Goal: Information Seeking & Learning: Find specific fact

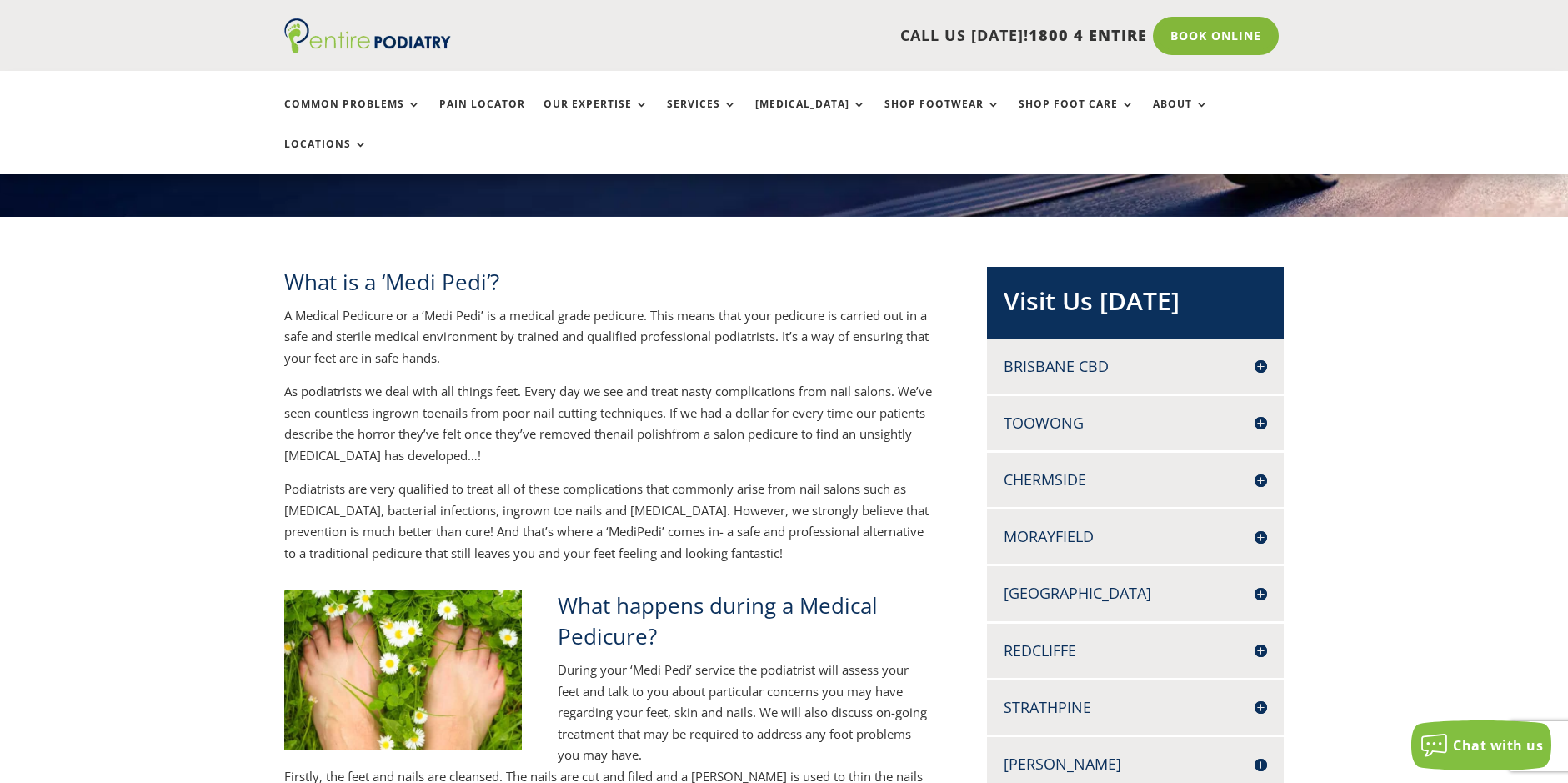
scroll to position [267, 0]
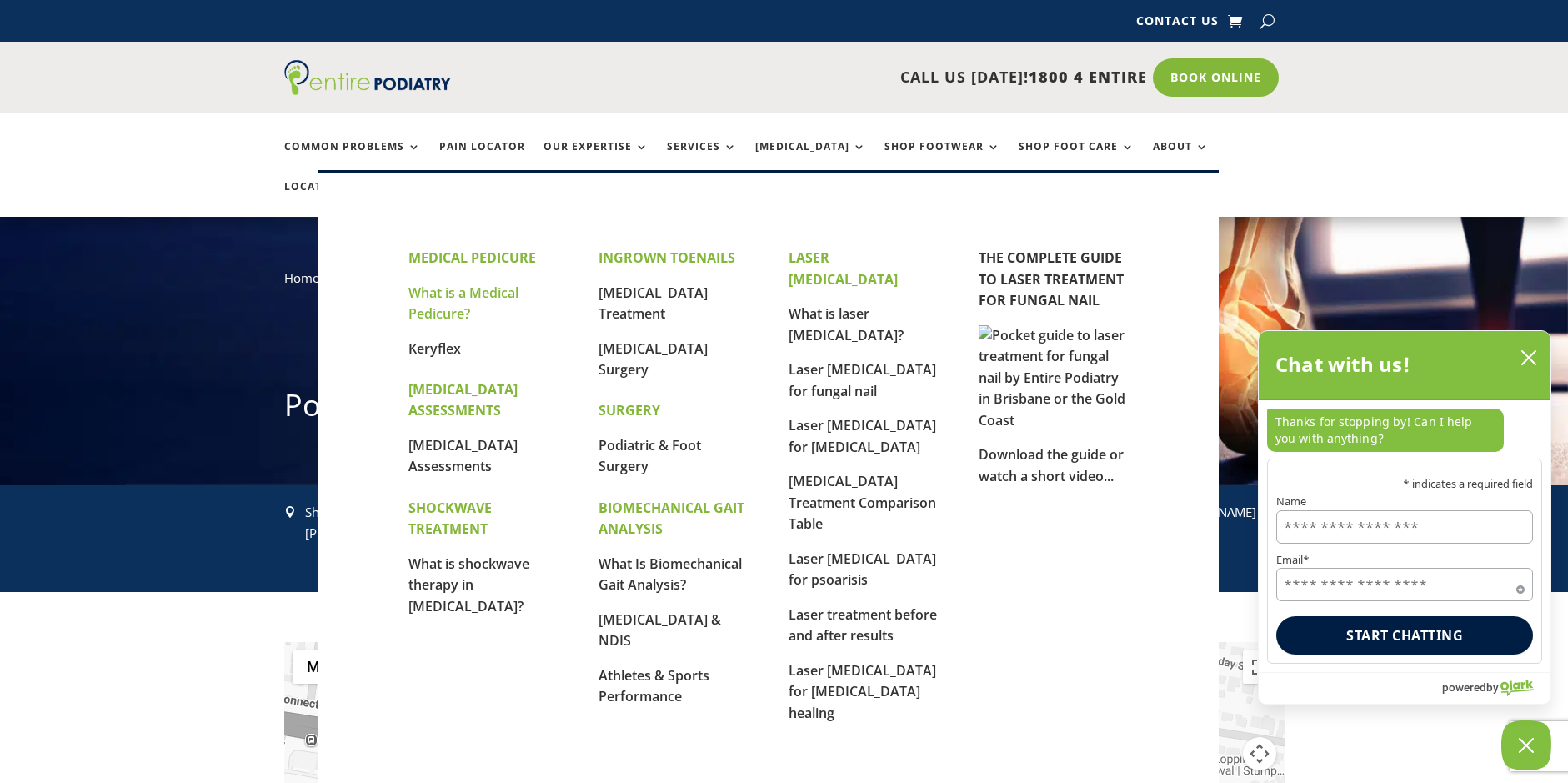
click at [442, 315] on link "What is a Medical Pedicure?" at bounding box center [463, 304] width 110 height 40
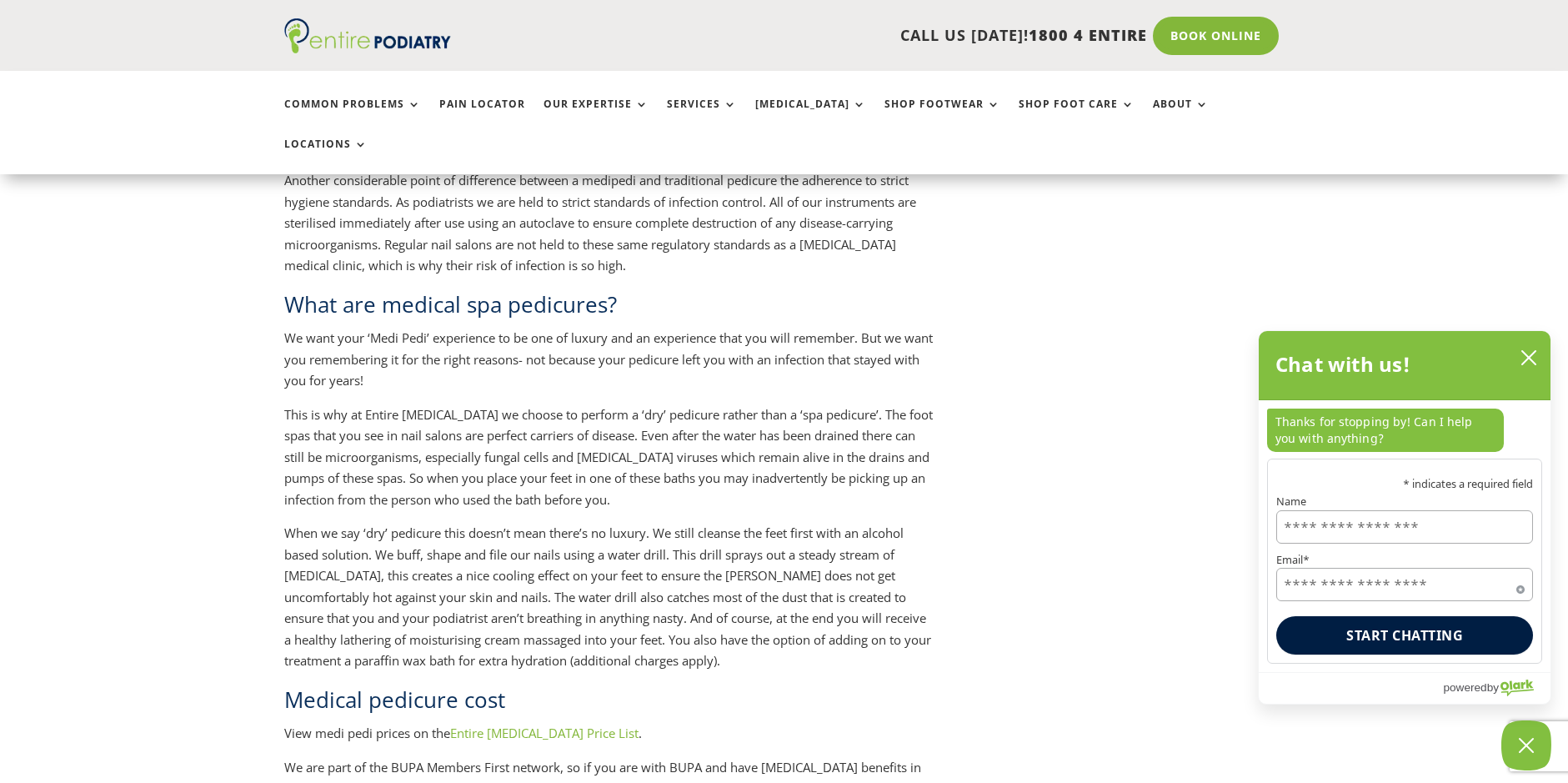
scroll to position [1601, 0]
click at [506, 724] on link "Entire [MEDICAL_DATA] Price List" at bounding box center [544, 732] width 189 height 17
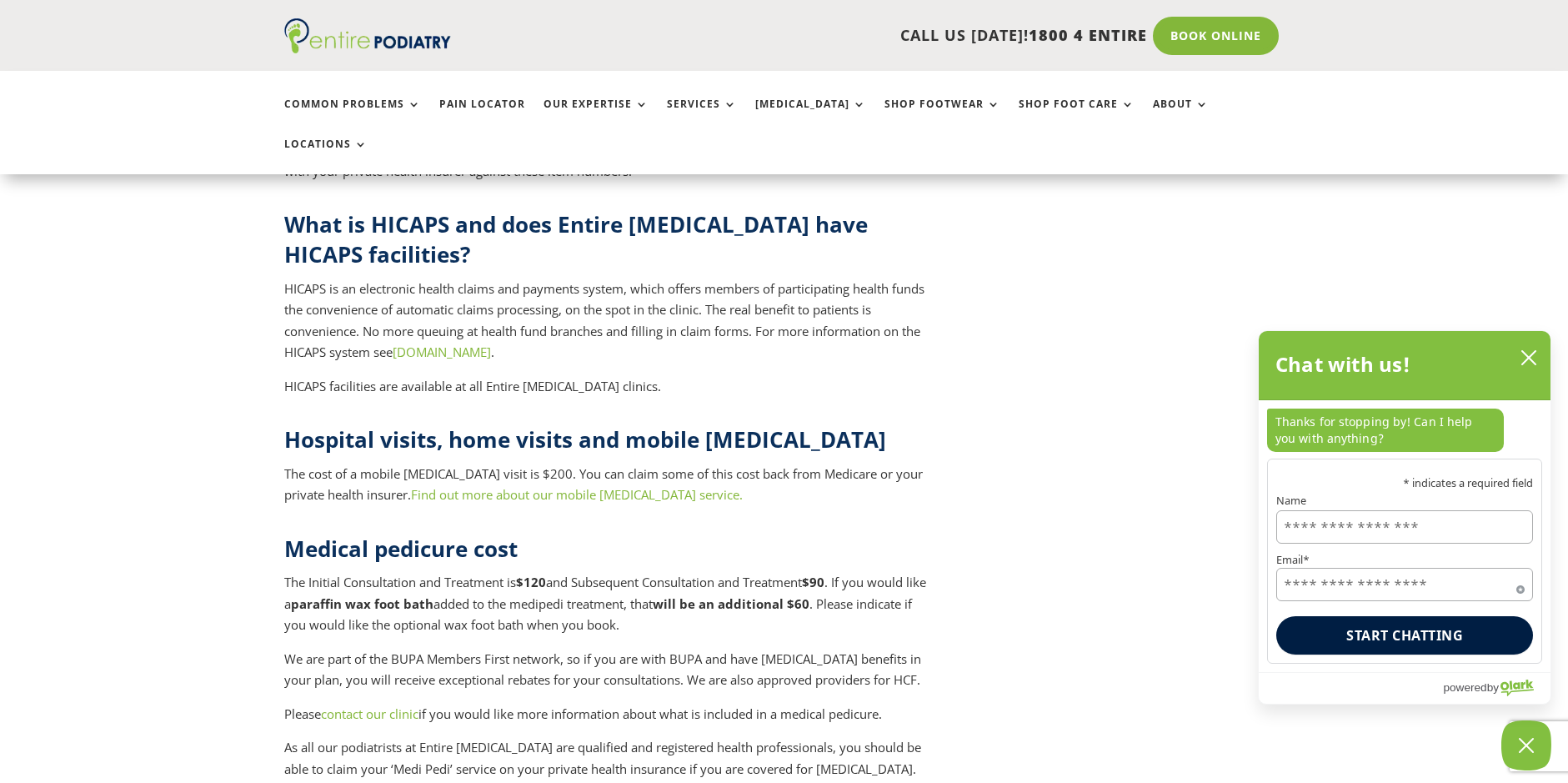
scroll to position [6539, 0]
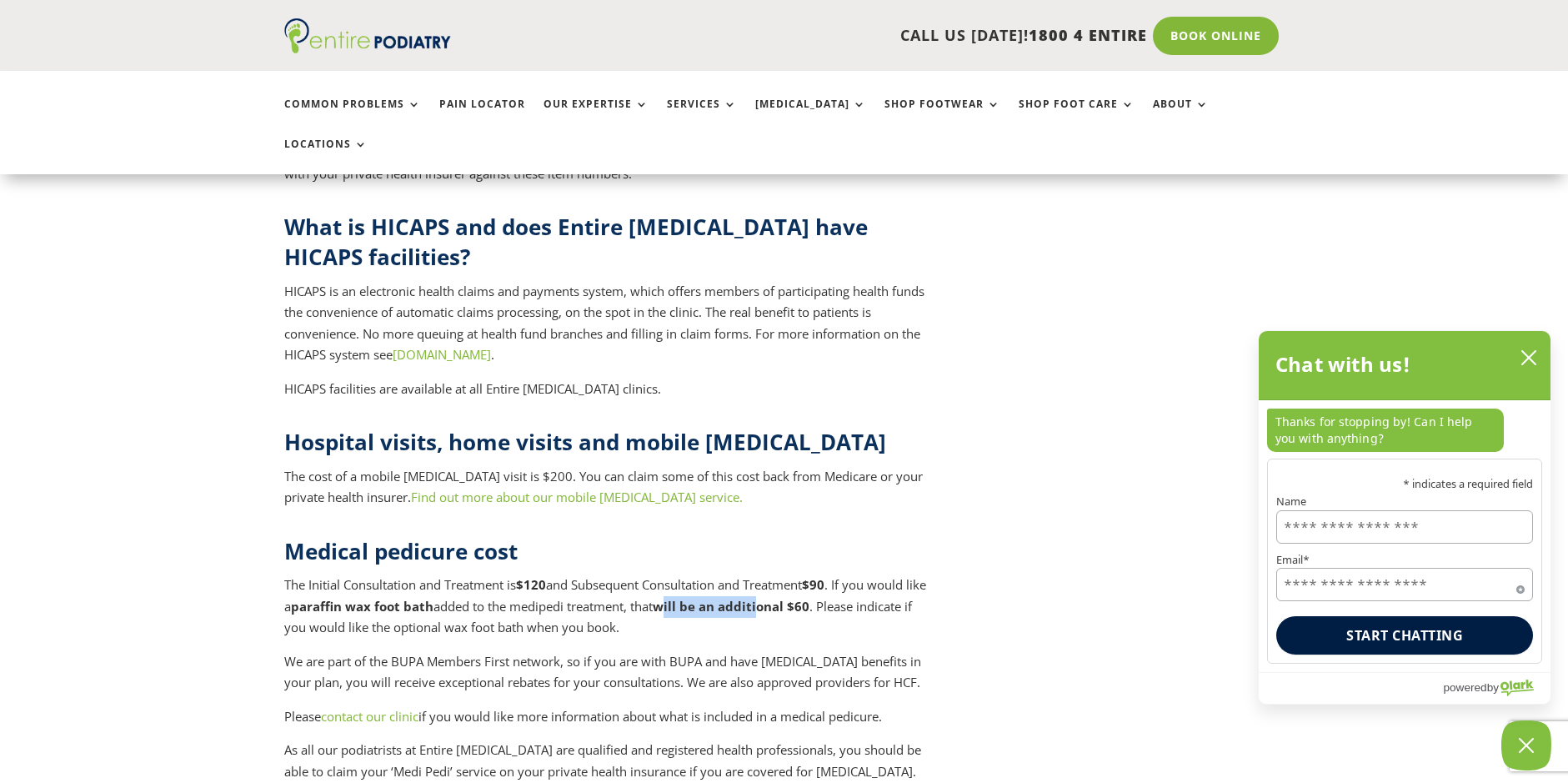
drag, startPoint x: 700, startPoint y: 427, endPoint x: 790, endPoint y: 423, distance: 90.1
click at [790, 598] on strong "will be an additional $60" at bounding box center [731, 606] width 157 height 17
drag, startPoint x: 543, startPoint y: 408, endPoint x: 841, endPoint y: 417, distance: 298.1
click at [841, 574] on p "The Initial Consultation and Treatment is $120 and Subsequent Consultation and …" at bounding box center [609, 612] width 649 height 77
click at [485, 574] on p "The Initial Consultation and Treatment is $120 and Subsequent Consultation and …" at bounding box center [609, 612] width 649 height 77
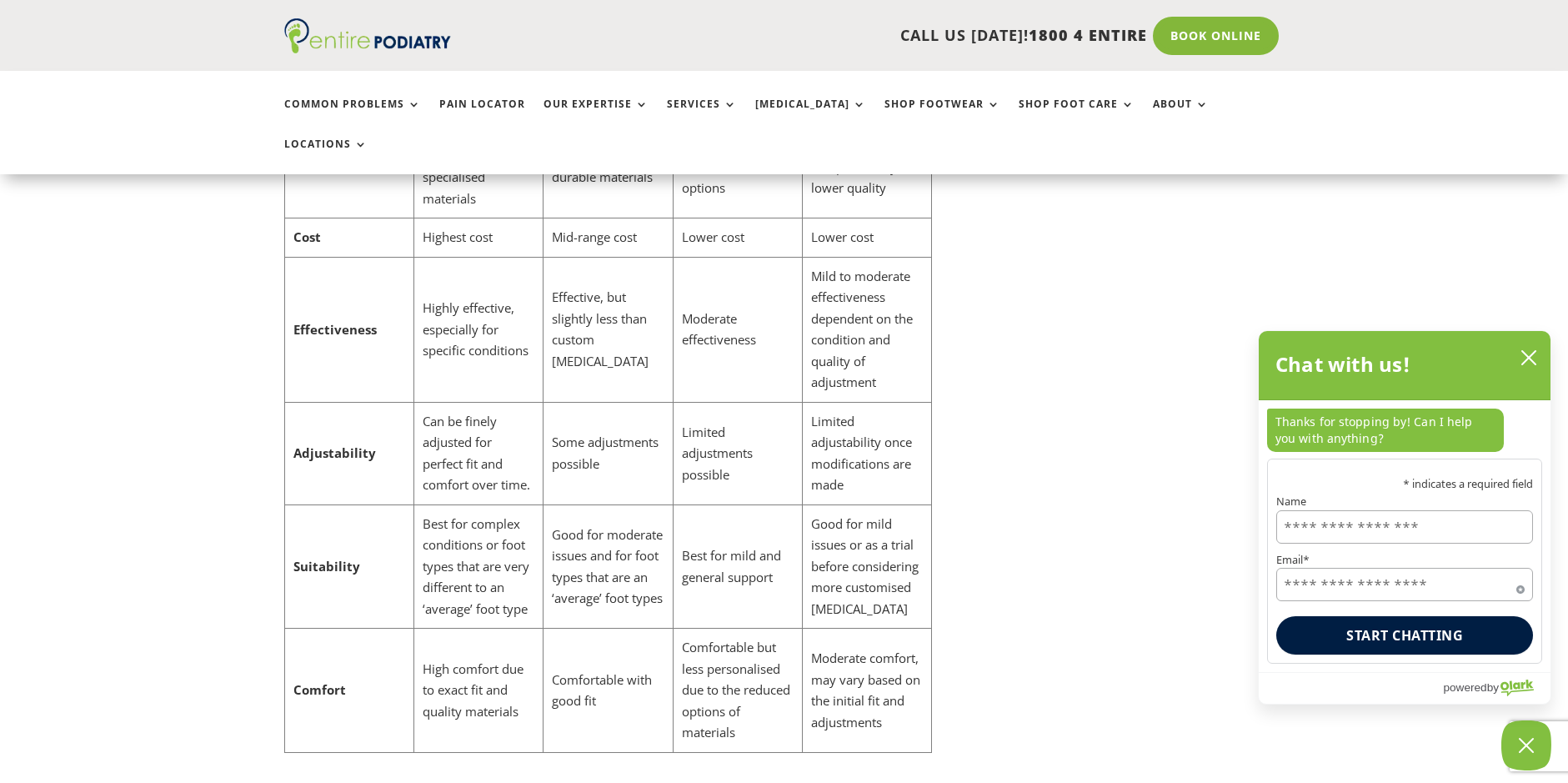
scroll to position [5337, 0]
